Goal: Find specific page/section: Find specific page/section

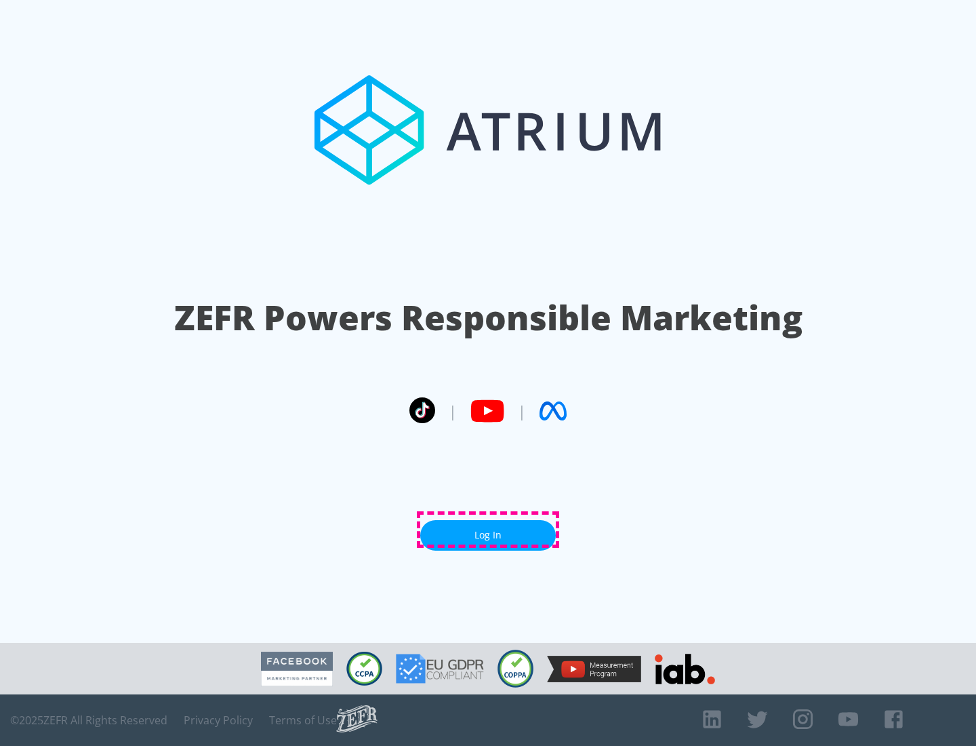
click at [488, 530] on link "Log In" at bounding box center [488, 535] width 136 height 31
